Goal: Task Accomplishment & Management: Manage account settings

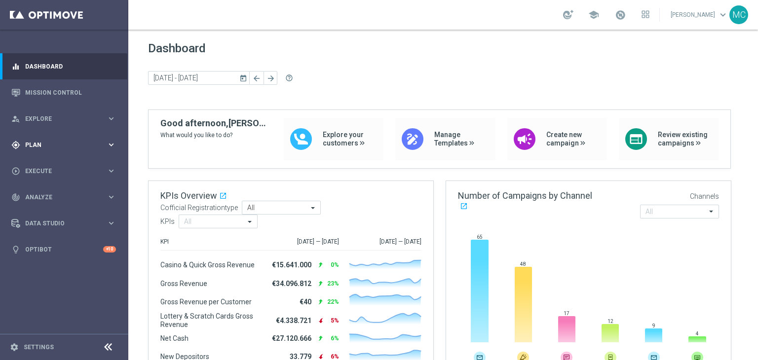
click at [87, 137] on div "gps_fixed Plan keyboard_arrow_right" at bounding box center [63, 145] width 127 height 26
click at [53, 164] on link "Target Groups" at bounding box center [64, 165] width 77 height 8
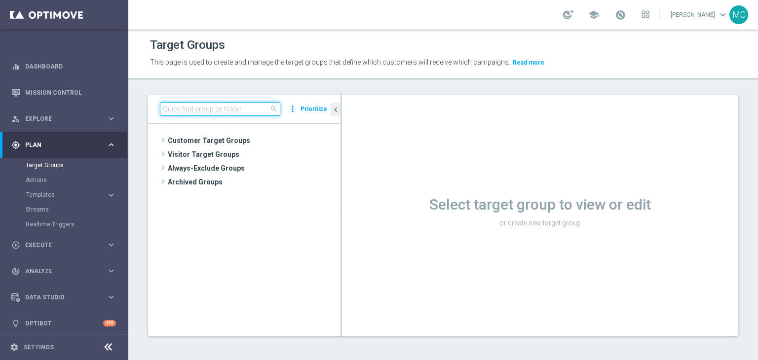
click at [247, 105] on input at bounding box center [220, 109] width 120 height 14
paste input "Risk of Churn Master + Talent > 3000"
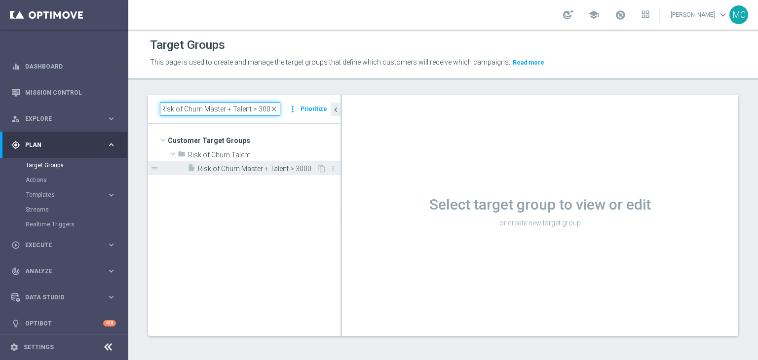
type input "Risk of Churn Master + Talent > 3000"
click at [258, 167] on span "Risk of Churn Master + Talent > 3000" at bounding box center [257, 169] width 119 height 8
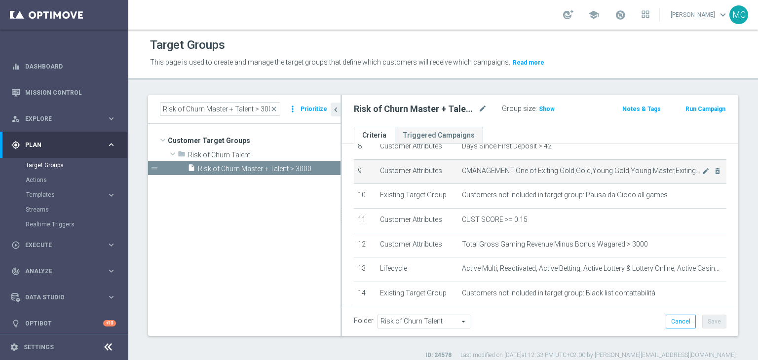
scroll to position [215, 0]
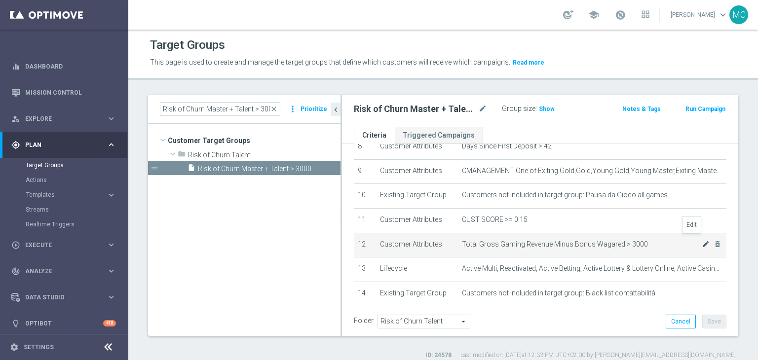
click at [702, 240] on icon "mode_edit" at bounding box center [706, 244] width 8 height 8
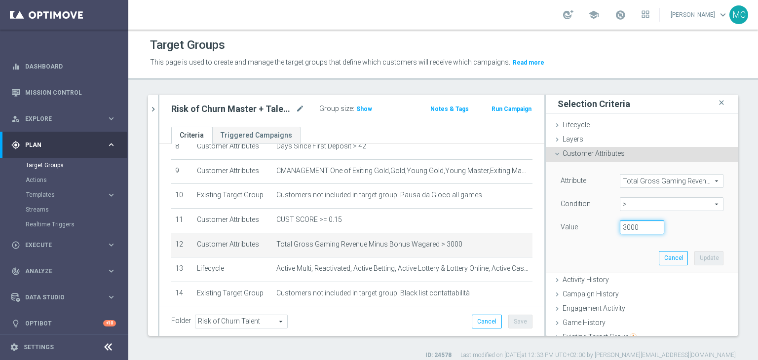
click at [628, 224] on input "3000" at bounding box center [642, 228] width 44 height 14
type input "3"
type input "200"
click at [694, 255] on button "Update" at bounding box center [708, 258] width 29 height 14
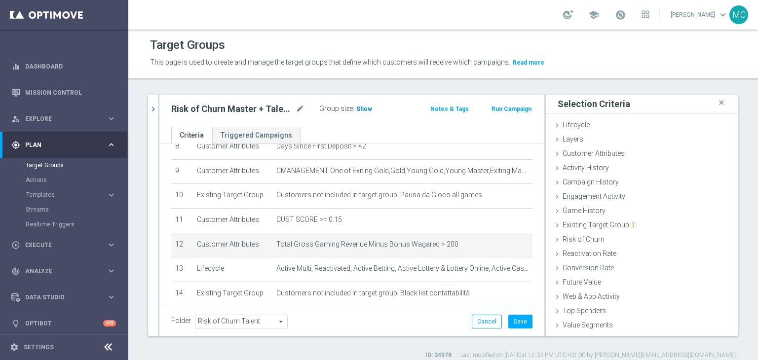
click at [356, 107] on span "Show" at bounding box center [364, 109] width 16 height 7
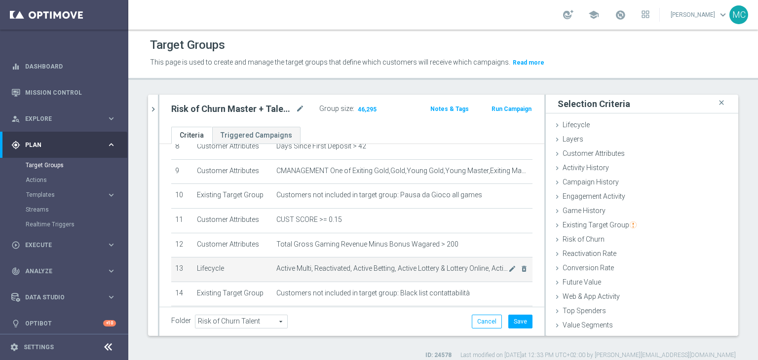
scroll to position [234, 0]
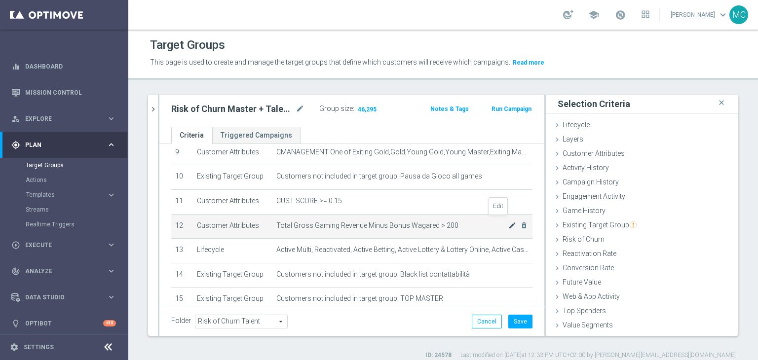
click at [508, 222] on icon "mode_edit" at bounding box center [512, 226] width 8 height 8
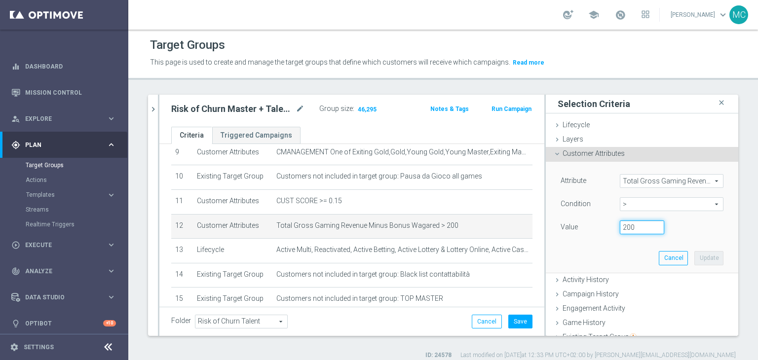
click at [620, 224] on input "200" at bounding box center [642, 228] width 44 height 14
type input "1000"
click at [704, 257] on button "Update" at bounding box center [708, 258] width 29 height 14
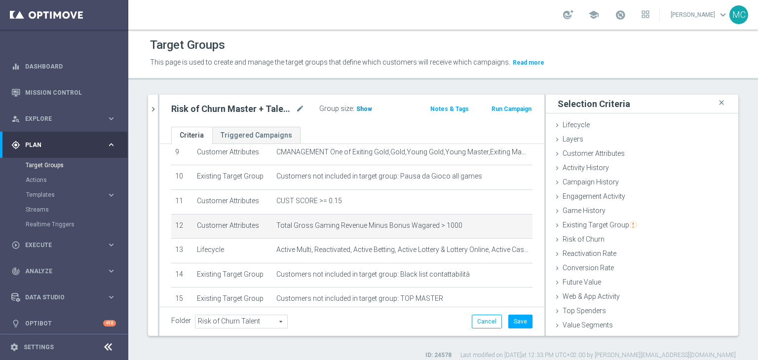
click at [364, 109] on span "Show" at bounding box center [364, 109] width 16 height 7
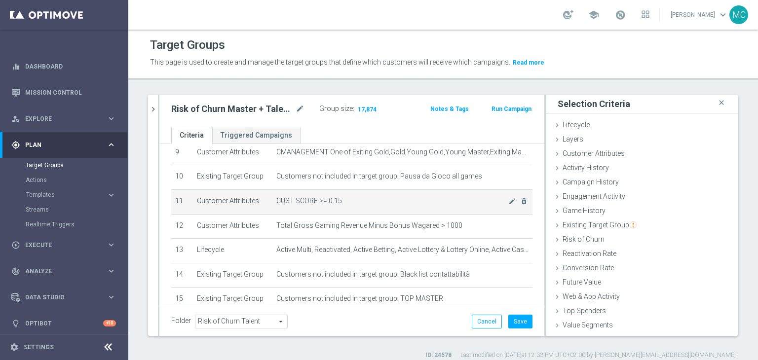
scroll to position [269, 0]
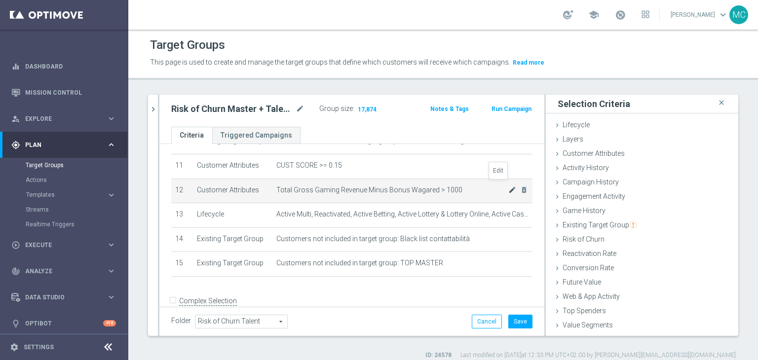
click at [508, 186] on icon "mode_edit" at bounding box center [512, 190] width 8 height 8
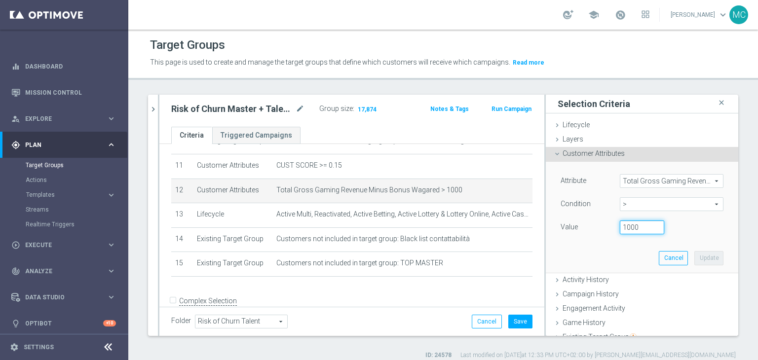
click at [620, 224] on input "1000" at bounding box center [642, 228] width 44 height 14
type input "3000"
click at [694, 255] on button "Update" at bounding box center [708, 258] width 29 height 14
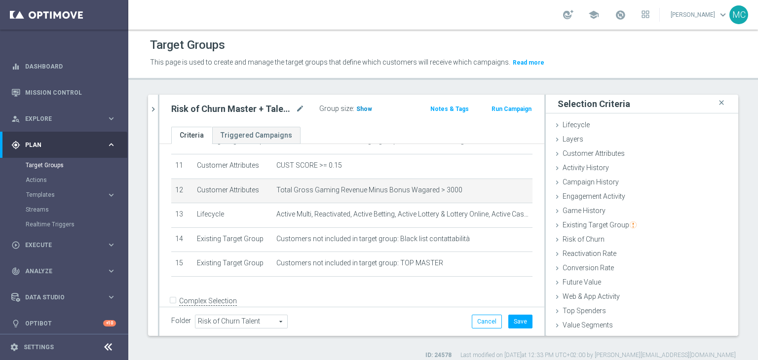
click at [362, 106] on span "Show" at bounding box center [364, 109] width 16 height 7
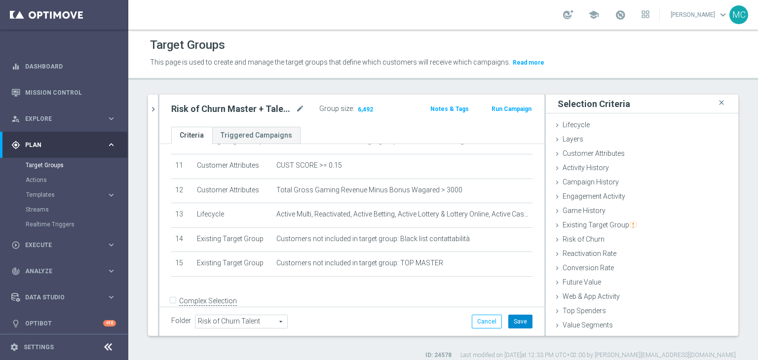
click at [509, 319] on button "Save" at bounding box center [520, 322] width 24 height 14
